Goal: Information Seeking & Learning: Learn about a topic

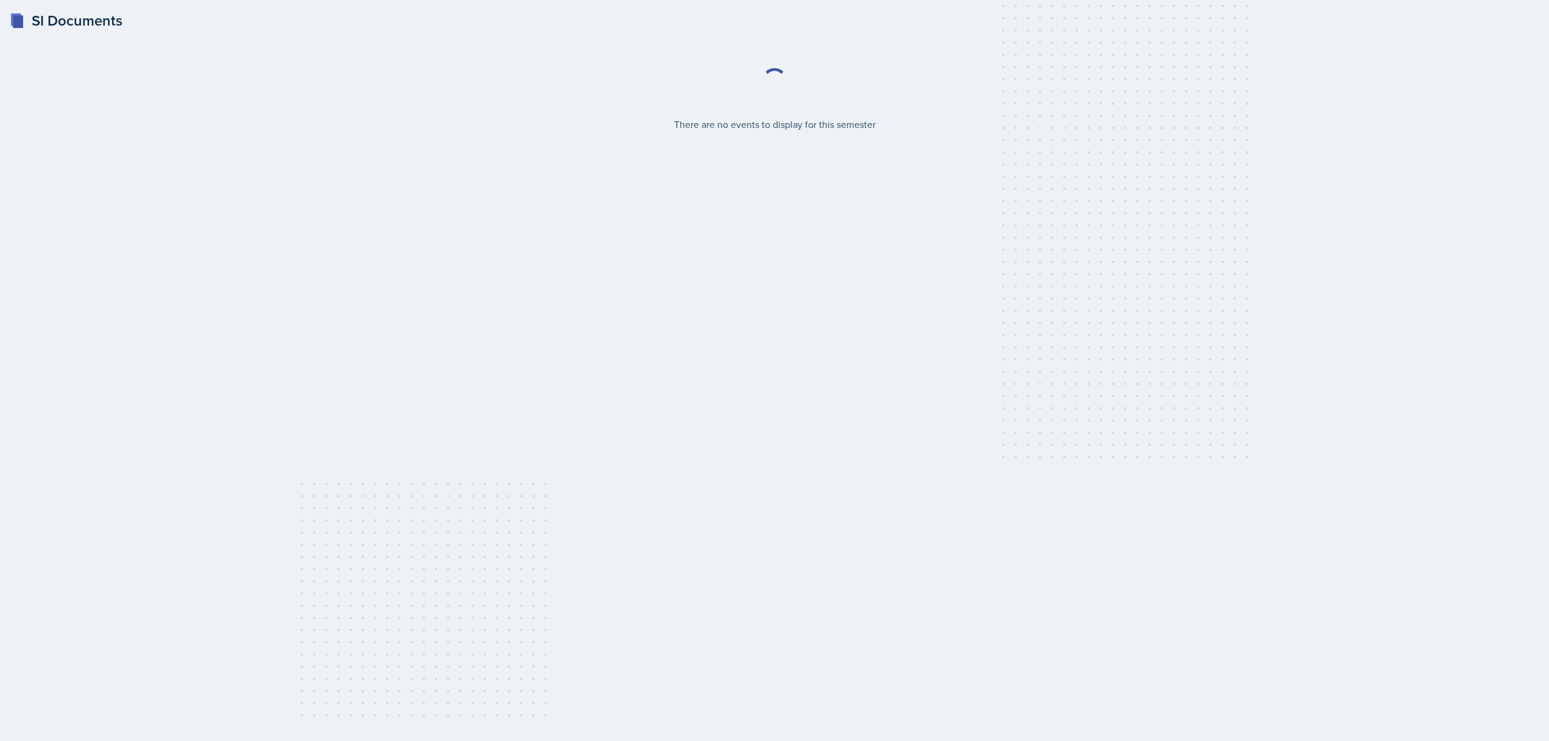
select select "2bed604d-1099-4043-b1bc-2365e8740244"
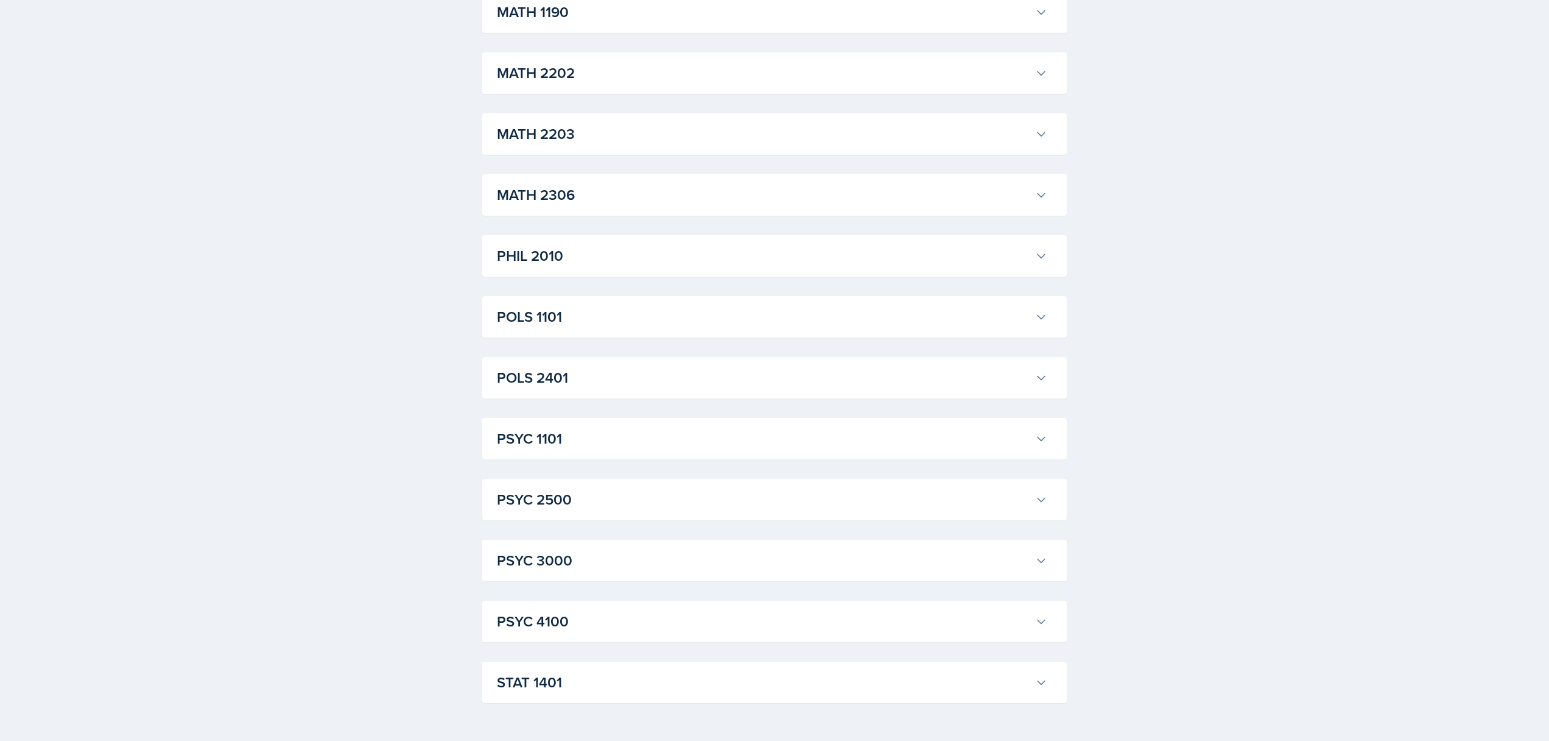
scroll to position [1403, 0]
click at [656, 442] on h3 "PSYC 1101" at bounding box center [764, 434] width 534 height 22
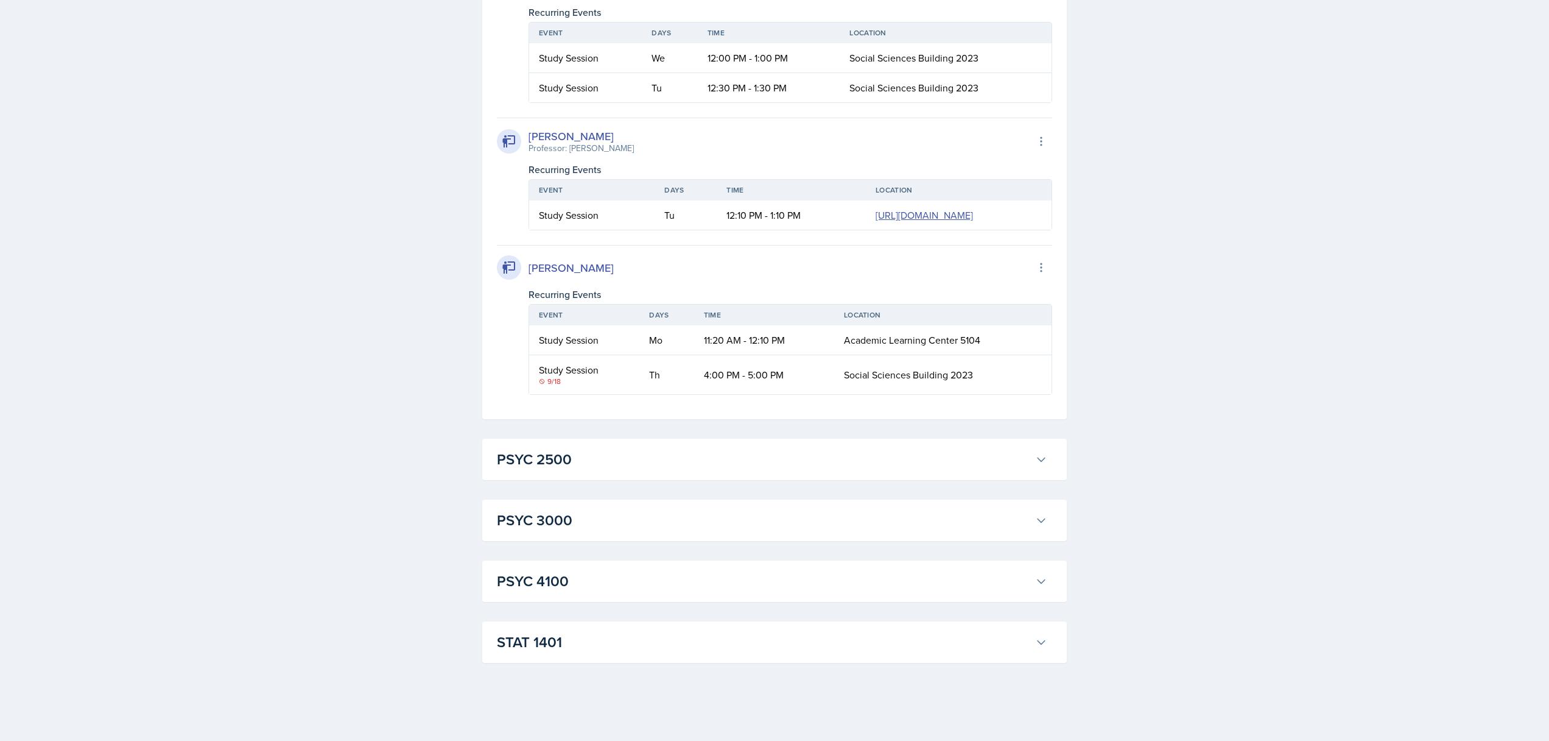
scroll to position [3293, 0]
click at [544, 470] on h3 "PSYC 2500" at bounding box center [764, 459] width 534 height 22
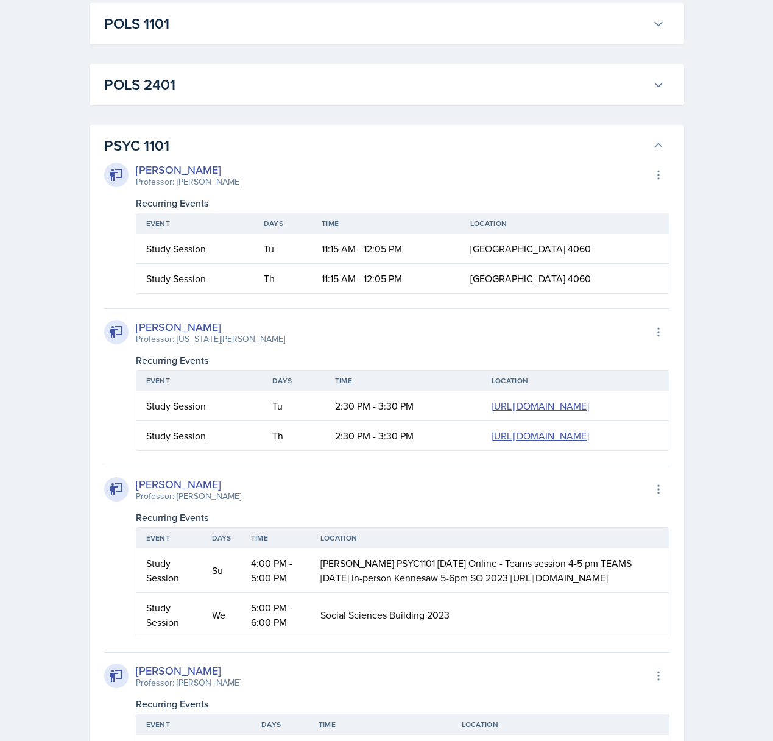
scroll to position [1694, 0]
click at [654, 330] on icon at bounding box center [658, 331] width 12 height 12
click at [357, 339] on div "[PERSON_NAME] Professor: [US_STATE][PERSON_NAME] Export to Google Calendar" at bounding box center [386, 330] width 565 height 27
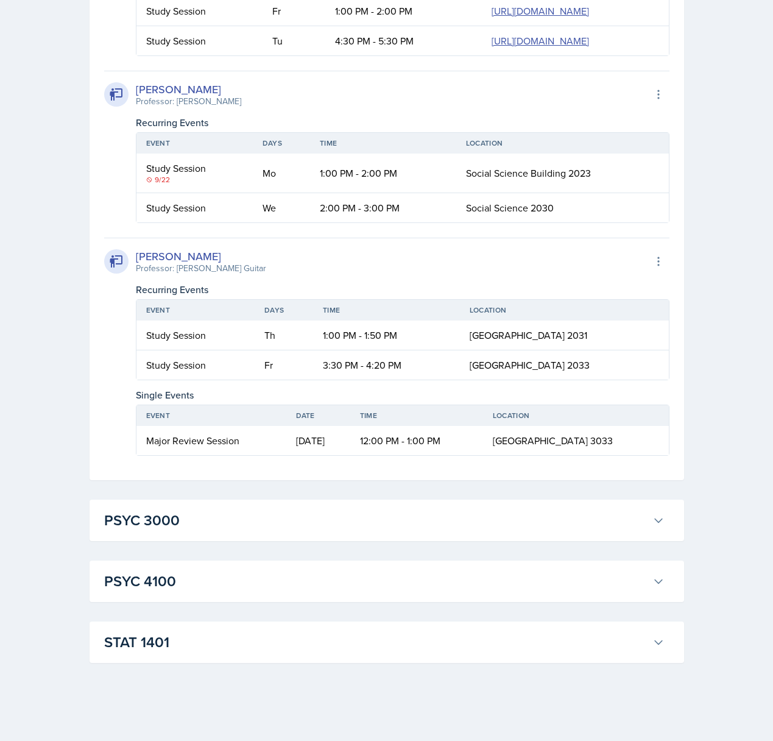
scroll to position [4036, 0]
click at [133, 521] on h3 "PSYC 3000" at bounding box center [375, 520] width 543 height 22
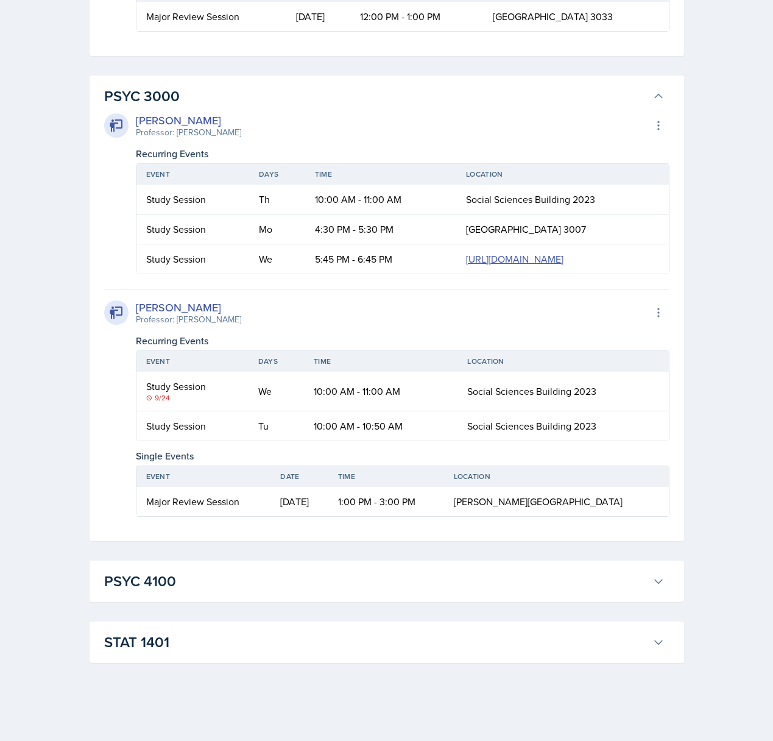
scroll to position [4591, 0]
click at [185, 585] on h3 "PSYC 4100" at bounding box center [375, 581] width 543 height 22
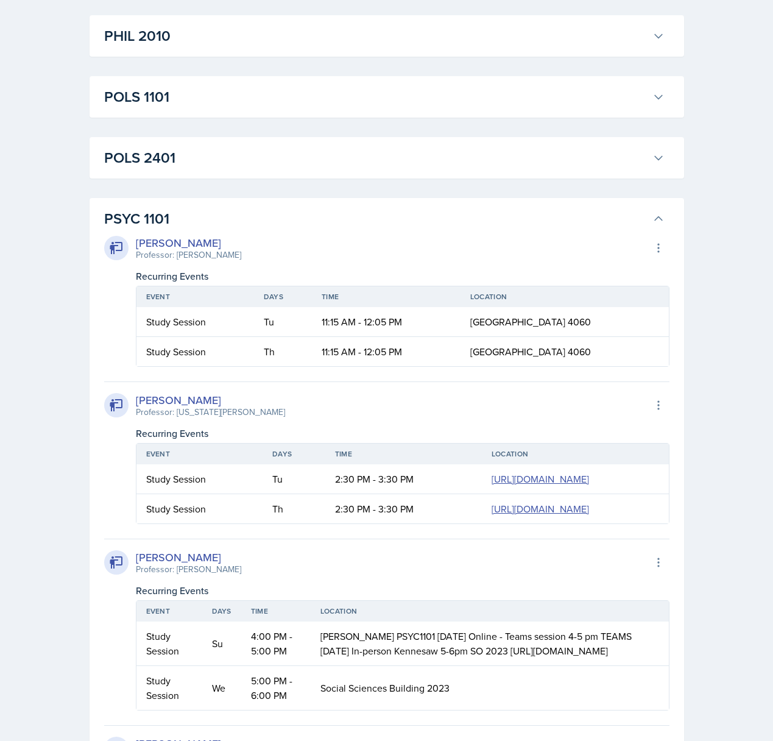
scroll to position [1618, 0]
